Goal: Information Seeking & Learning: Learn about a topic

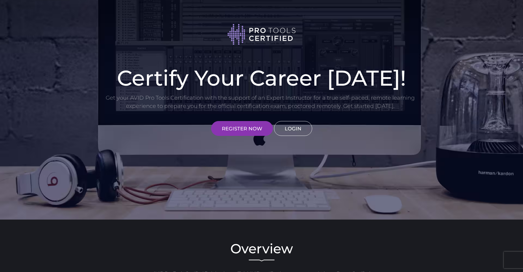
click at [303, 124] on link "LOGIN" at bounding box center [293, 128] width 38 height 15
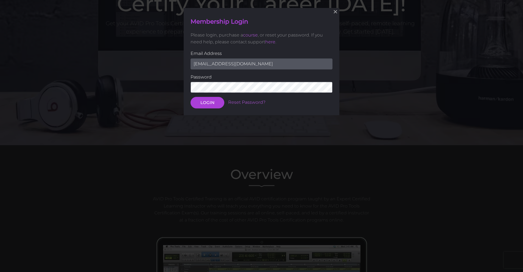
scroll to position [80, 0]
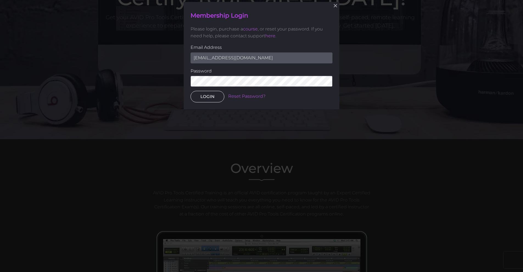
click at [211, 95] on button "LOGIN" at bounding box center [208, 97] width 34 height 12
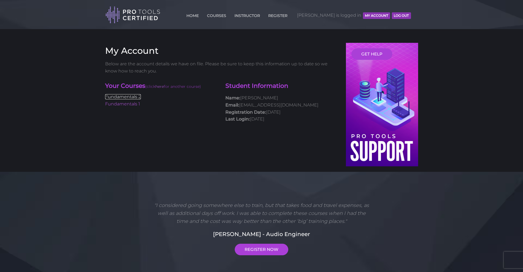
click at [134, 97] on link "Fundamentals 2" at bounding box center [123, 96] width 36 height 5
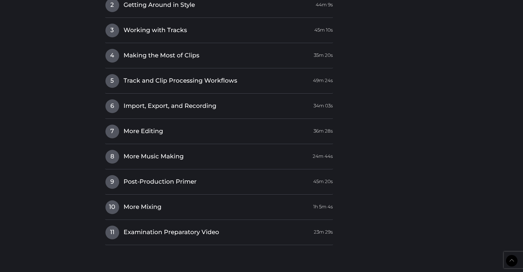
scroll to position [764, 0]
click at [132, 230] on span "Examination Preparatory Video" at bounding box center [172, 232] width 96 height 9
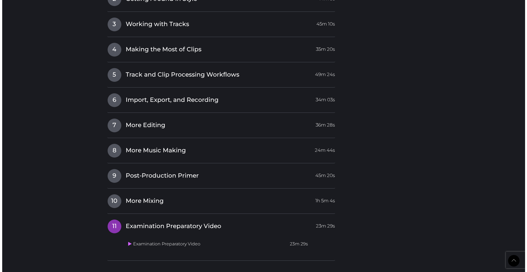
scroll to position [645, 0]
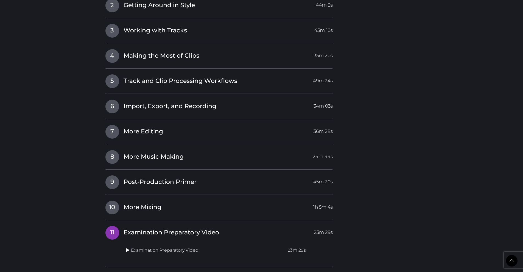
click at [128, 248] on icon at bounding box center [128, 250] width 4 height 4
